Goal: Task Accomplishment & Management: Complete application form

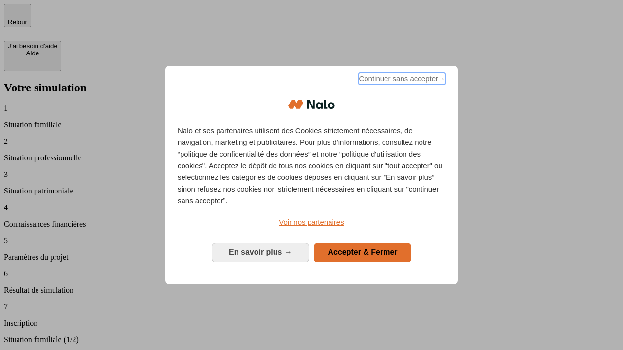
click at [401, 80] on span "Continuer sans accepter →" at bounding box center [402, 79] width 87 height 12
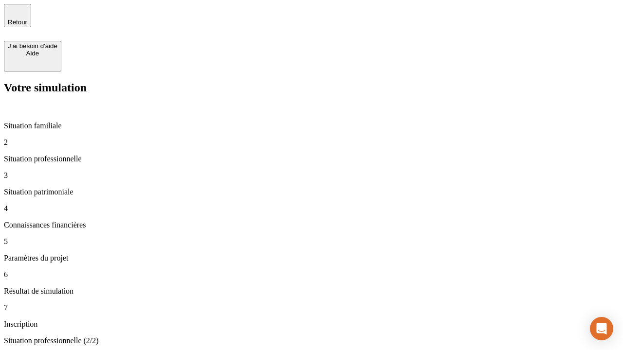
type input "30 000"
type input "40 000"
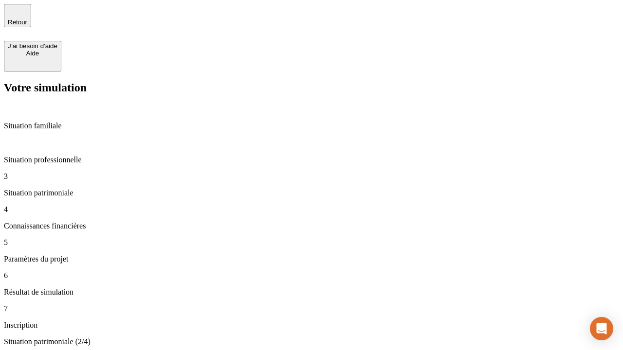
type input "1 100"
type input "20"
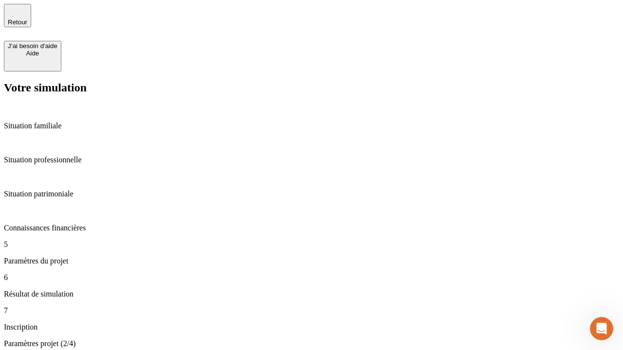
type input "40"
type input "50 000"
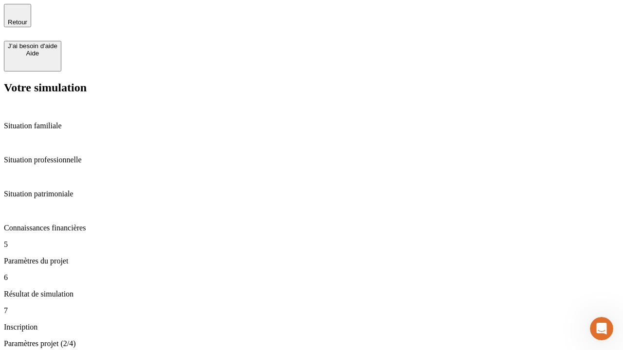
type input "640"
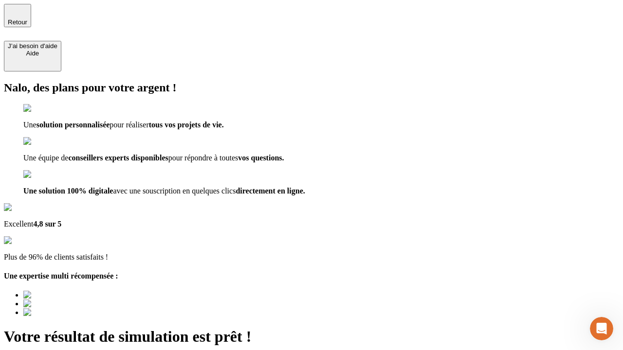
type input "[EMAIL_ADDRESS][DOMAIN_NAME]"
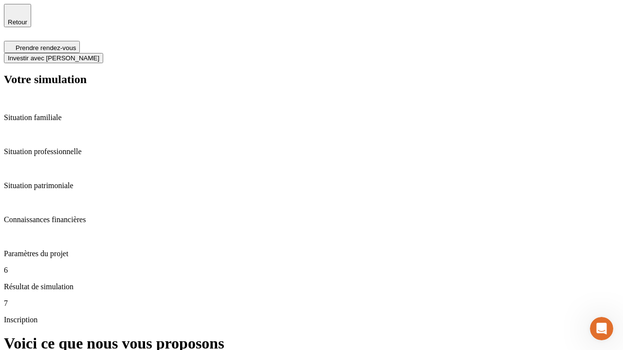
click at [99, 55] on span "Investir avec [PERSON_NAME]" at bounding box center [53, 58] width 91 height 7
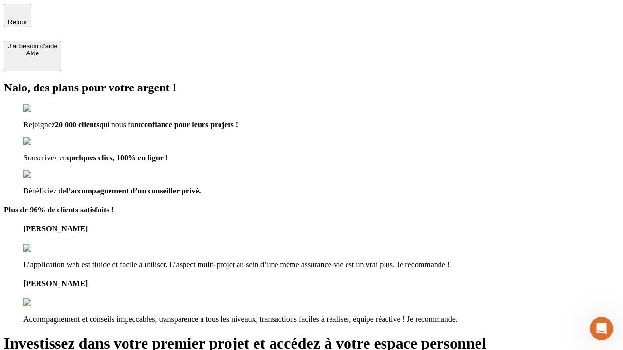
type input "abc"
